Goal: Information Seeking & Learning: Learn about a topic

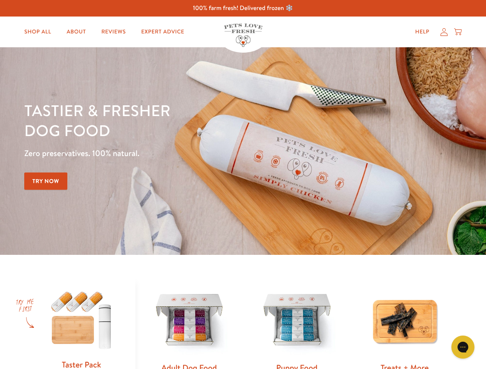
click at [243, 185] on div "Tastier & fresher dog food Zero preservatives. 100% natural. Try Now" at bounding box center [170, 151] width 292 height 102
click at [463, 347] on icon "Gorgias live chat" at bounding box center [462, 347] width 7 height 7
